Goal: Information Seeking & Learning: Understand process/instructions

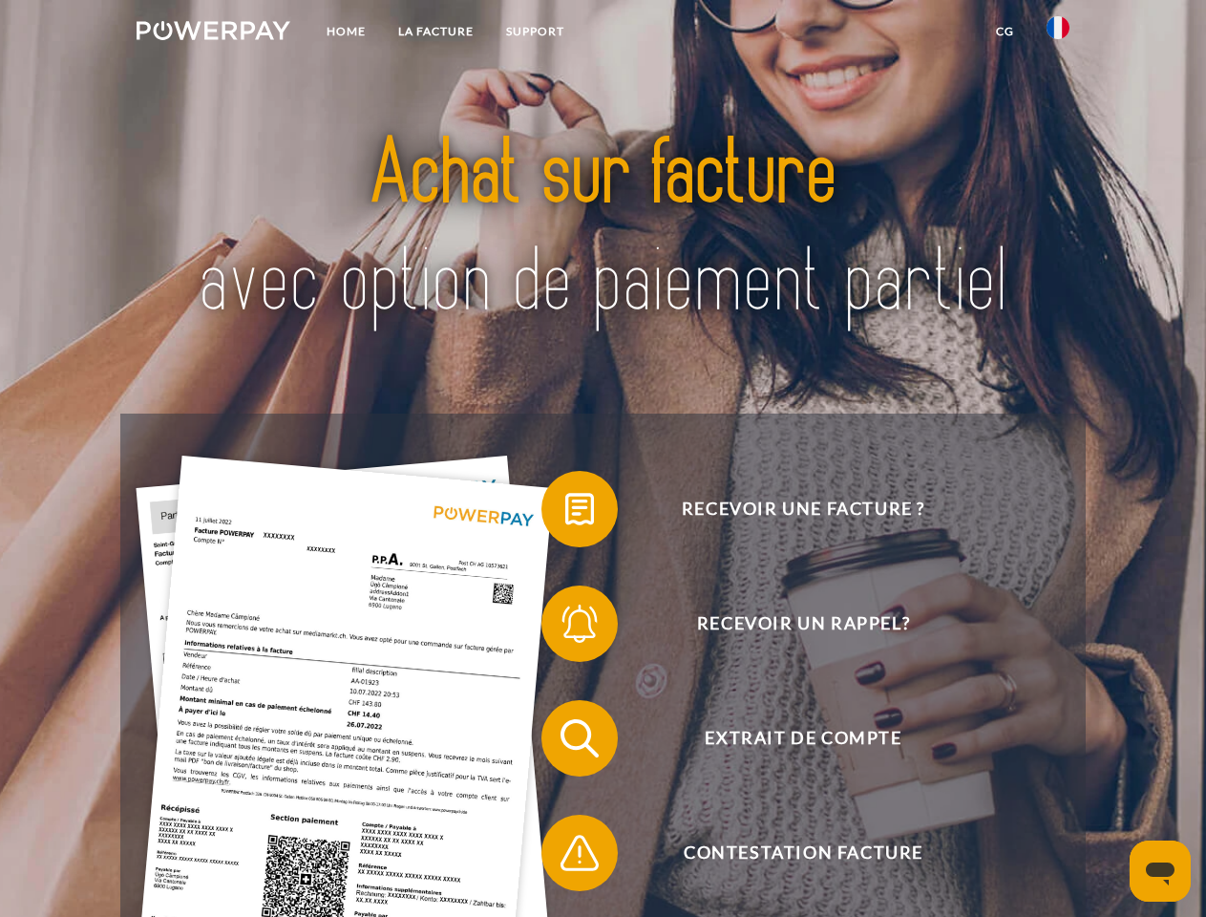
click at [213, 33] on img at bounding box center [214, 30] width 154 height 19
click at [1058, 33] on img at bounding box center [1058, 27] width 23 height 23
click at [1005, 32] on link "CG" at bounding box center [1005, 31] width 51 height 34
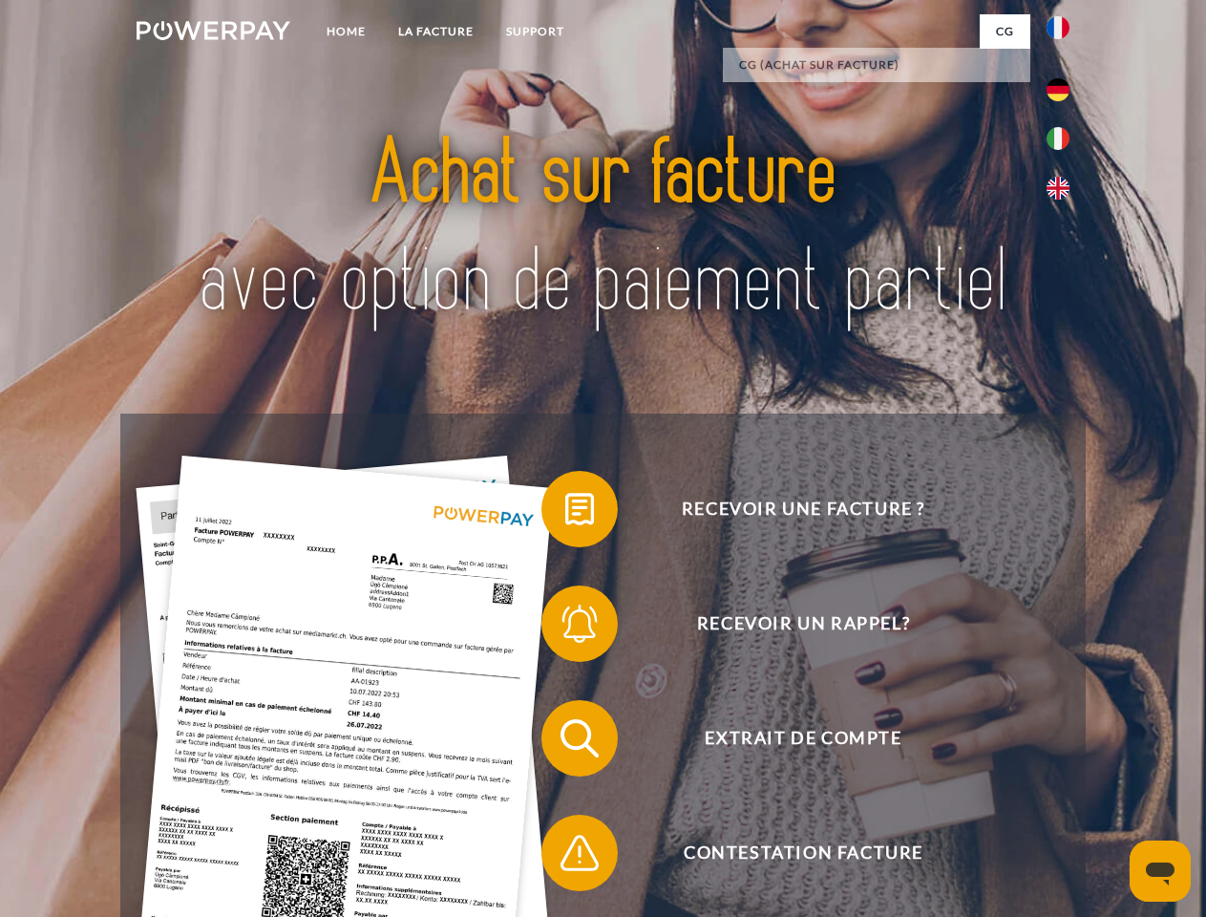
click at [565, 513] on span at bounding box center [551, 509] width 96 height 96
click at [565, 627] on span at bounding box center [551, 624] width 96 height 96
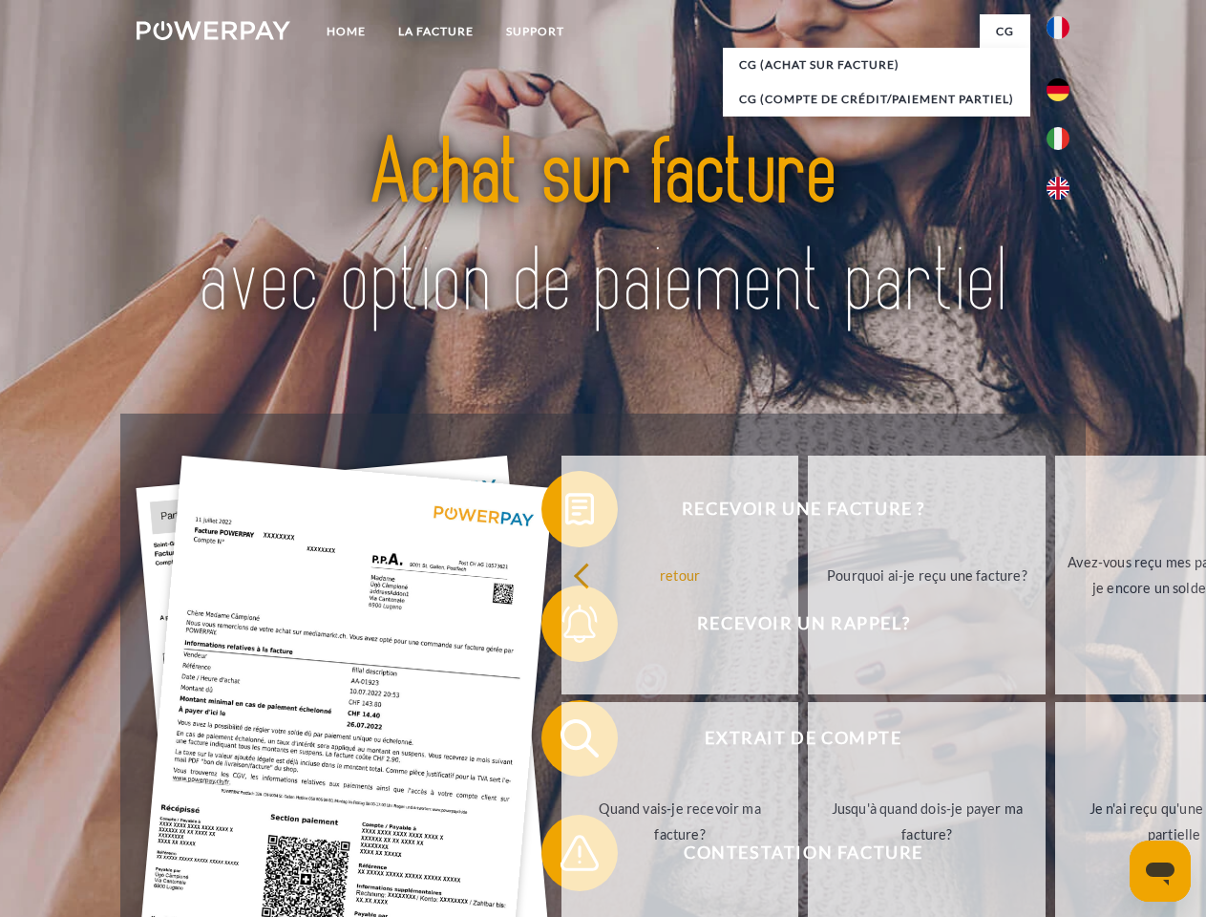
click at [808, 742] on link "Jusqu'à quand dois-je payer ma facture?" at bounding box center [927, 821] width 238 height 239
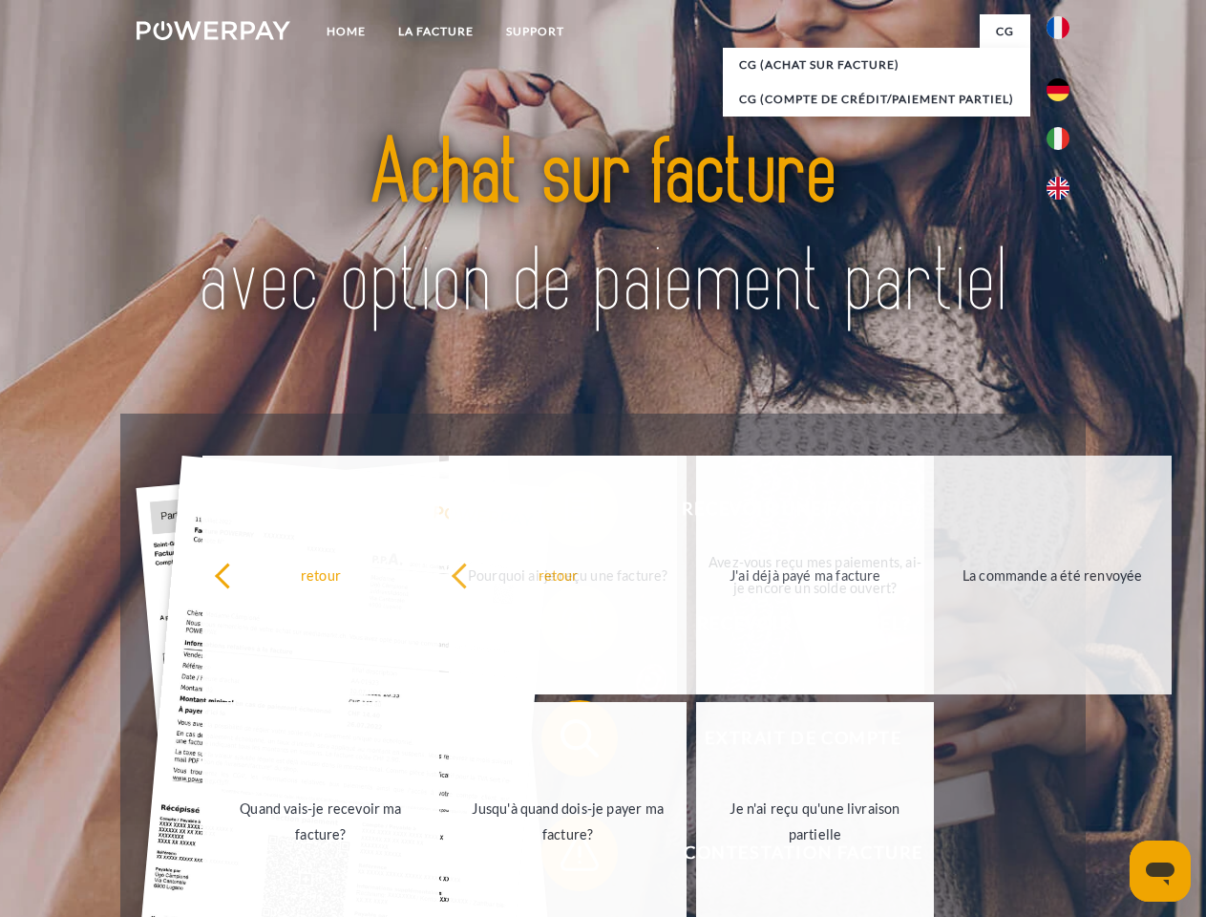
click at [565, 857] on span at bounding box center [551, 853] width 96 height 96
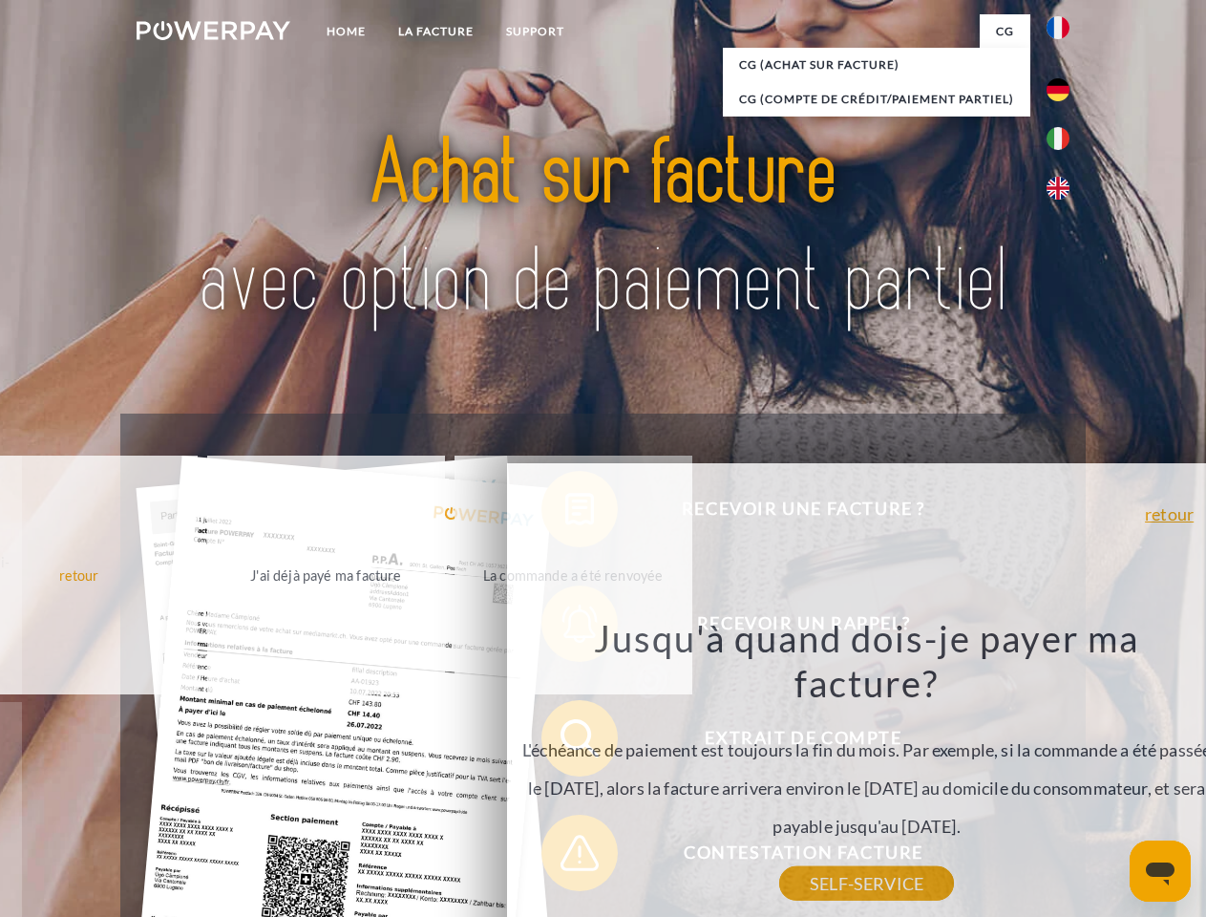
click at [1160, 871] on icon "Ouvrir la fenêtre de messagerie" at bounding box center [1160, 873] width 29 height 23
